Goal: Task Accomplishment & Management: Use online tool/utility

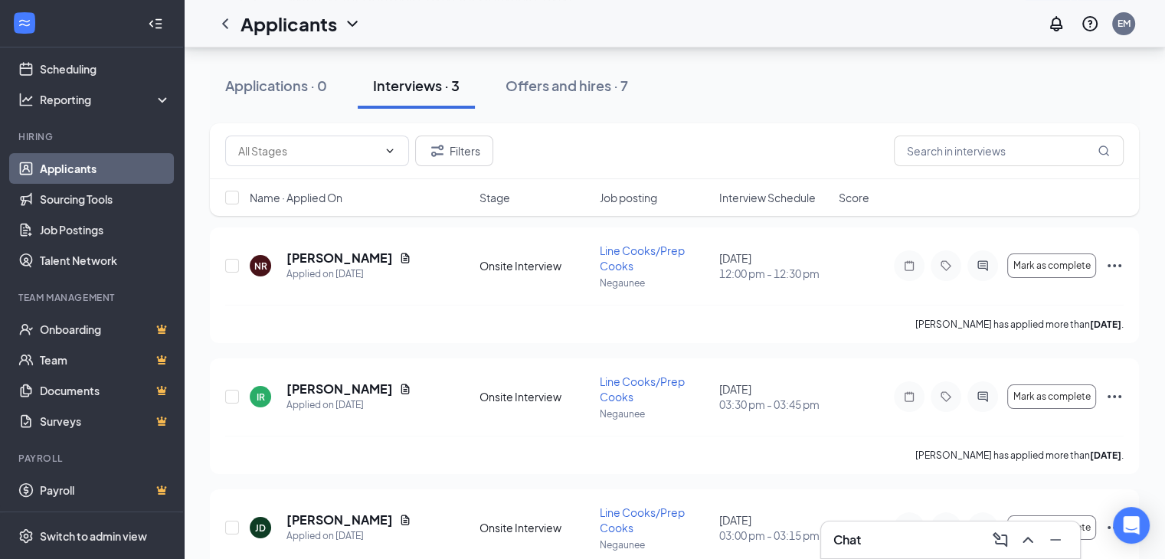
scroll to position [89, 0]
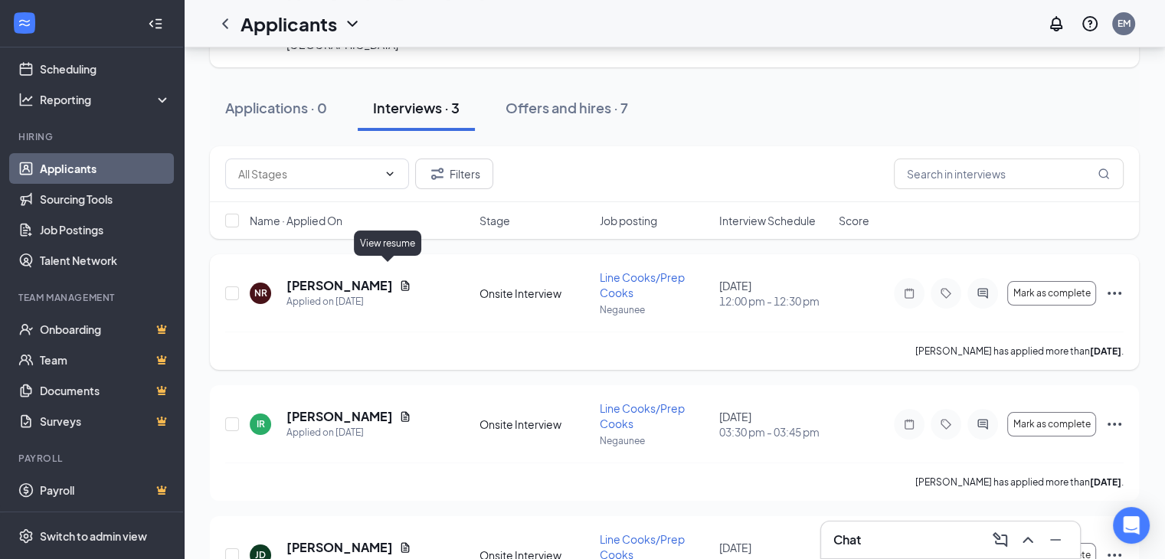
click at [401, 280] on icon "Document" at bounding box center [405, 285] width 8 height 10
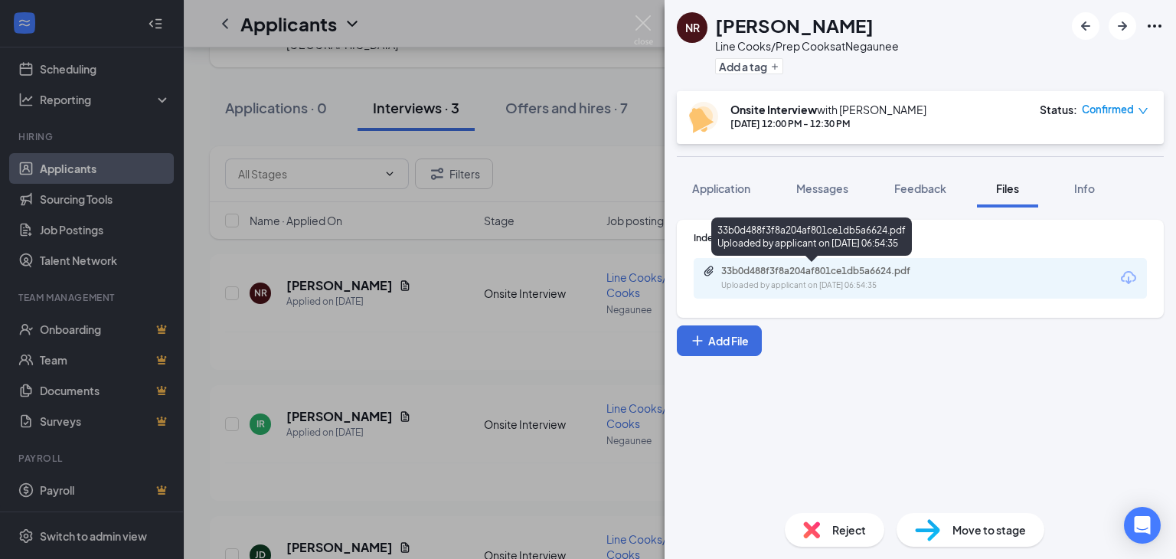
click at [803, 274] on div "33b0d488f3f8a204af801ce1db5a6624.pdf" at bounding box center [828, 271] width 214 height 12
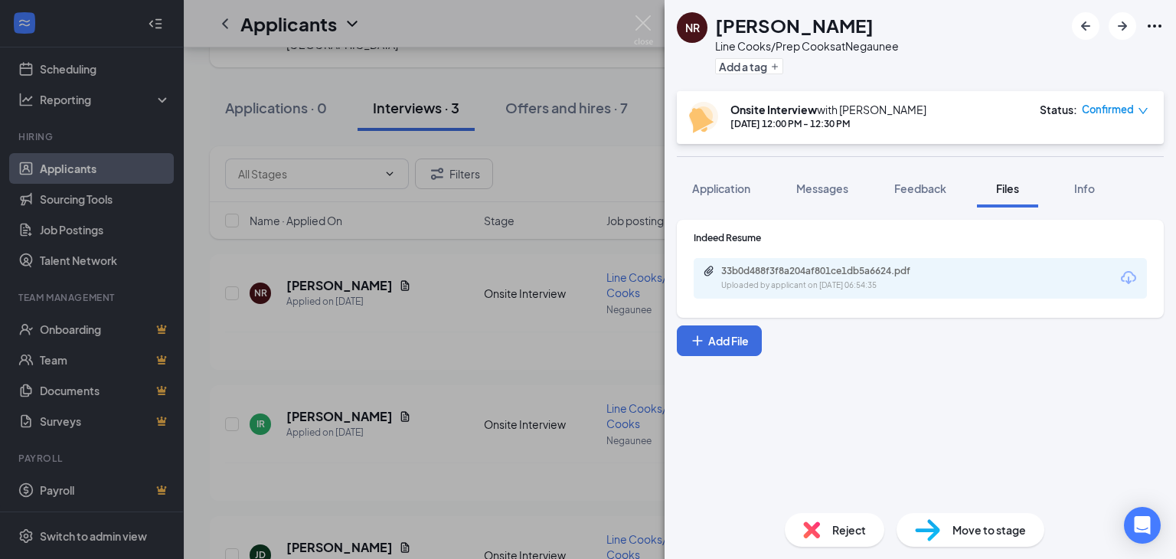
click at [321, 398] on div "NR [PERSON_NAME] Line Cooks/Prep Cooks at Negaunee Add a tag Onsite Interview w…" at bounding box center [588, 279] width 1176 height 559
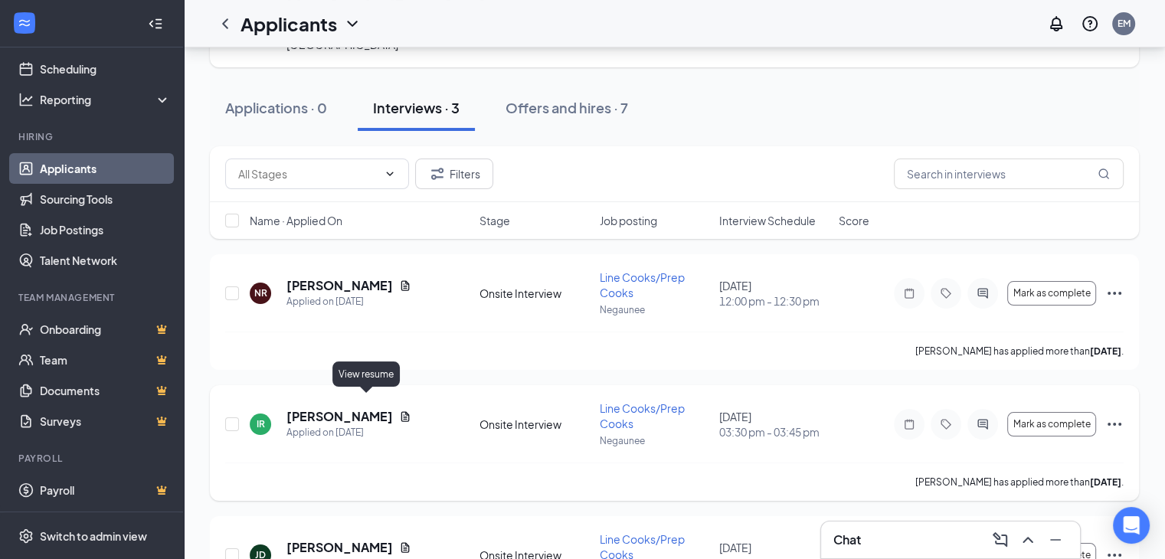
click at [399, 410] on icon "Document" at bounding box center [405, 416] width 12 height 12
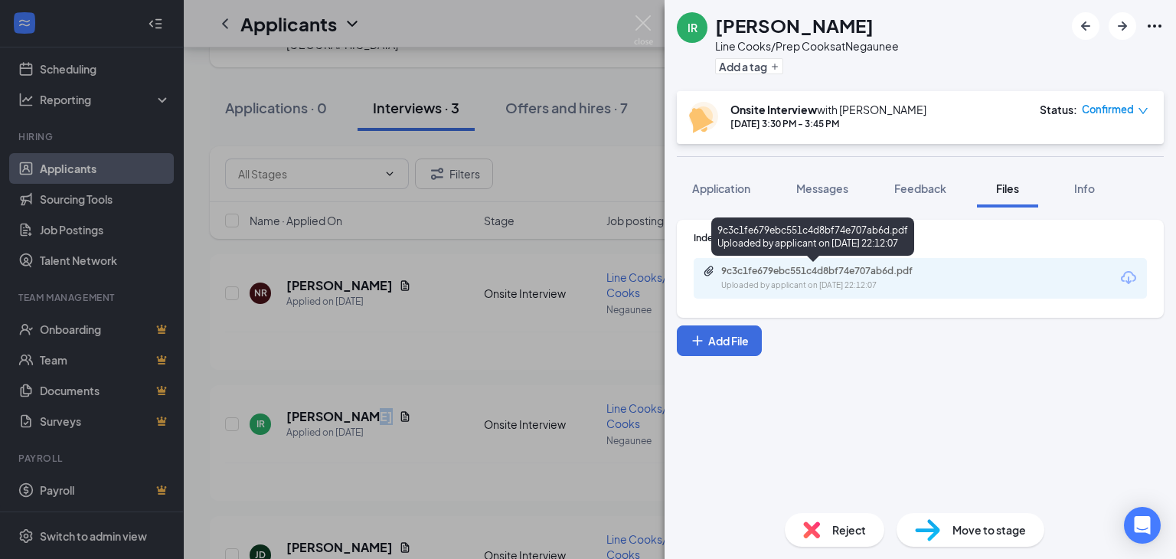
click at [834, 270] on div "9c3c1fe679ebc551c4d8bf74e707ab6d.pdf" at bounding box center [828, 271] width 214 height 12
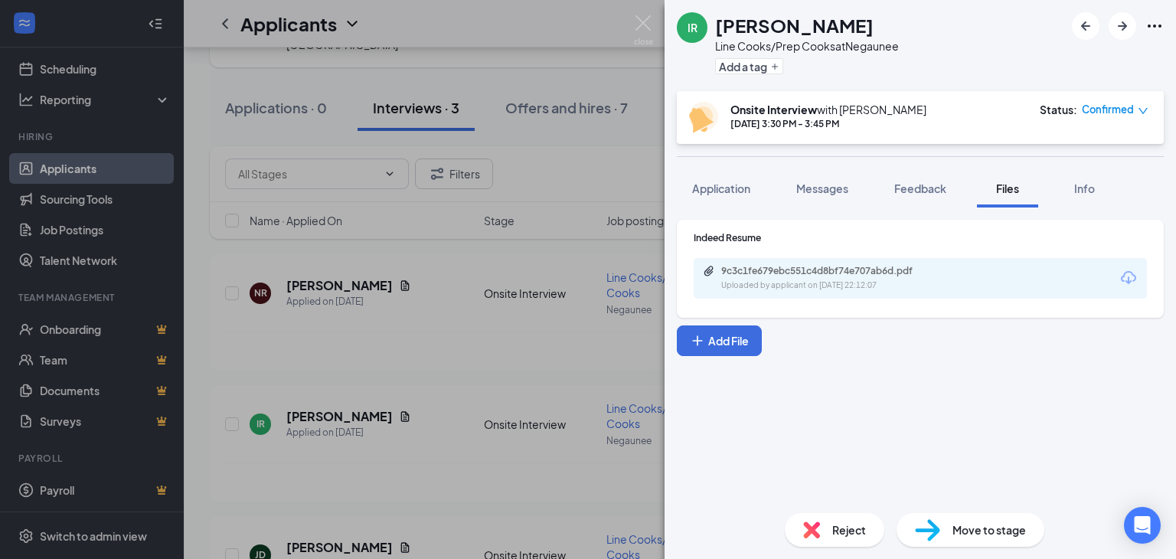
click at [508, 28] on div "IR [PERSON_NAME] Line Cooks/Prep Cooks at Negaunee Add a tag Onsite Interview w…" at bounding box center [588, 279] width 1176 height 559
